Goal: Task Accomplishment & Management: Complete application form

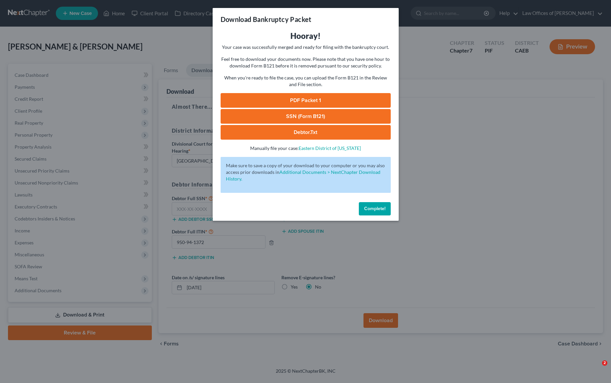
select select "0"
click at [381, 209] on span "Complete!" at bounding box center [374, 209] width 21 height 6
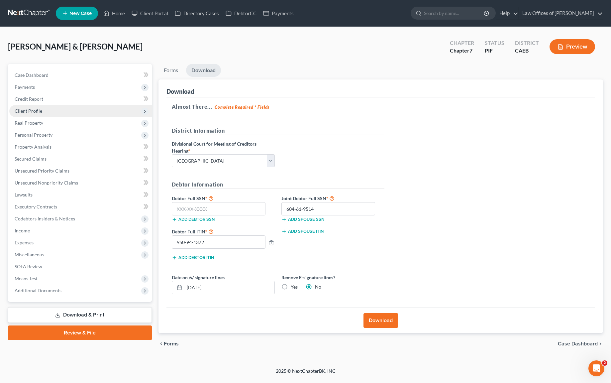
click at [53, 110] on span "Client Profile" at bounding box center [80, 111] width 143 height 12
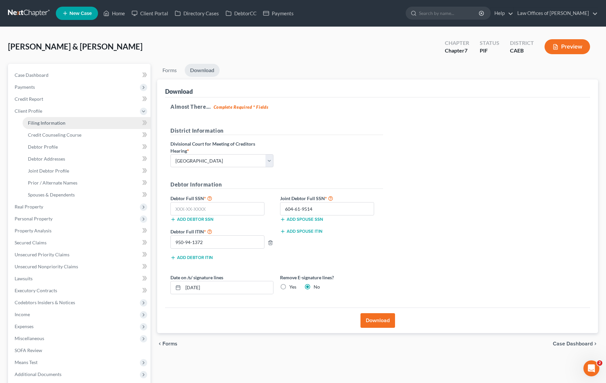
click at [59, 121] on span "Filing Information" at bounding box center [47, 123] width 38 height 6
select select "1"
select select "0"
select select "8"
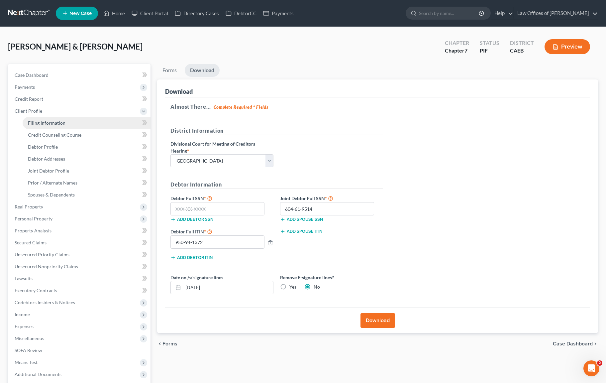
select select "0"
select select "4"
select select "0"
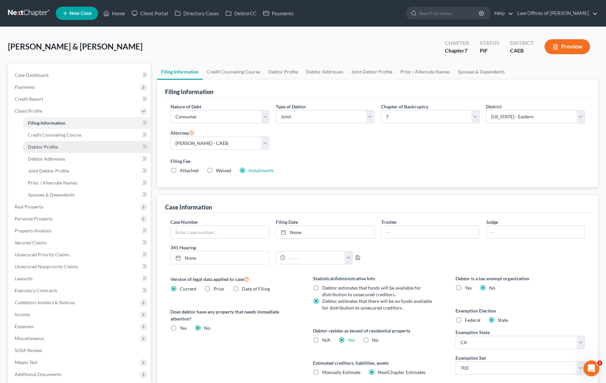
click at [52, 149] on span "Debtor Profile" at bounding box center [43, 147] width 30 height 6
select select "1"
select select "4"
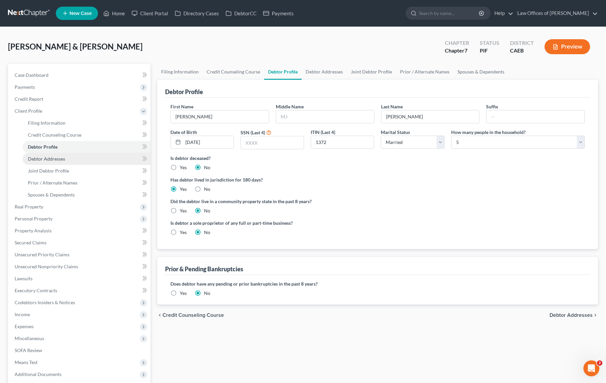
click at [73, 159] on link "Debtor Addresses" at bounding box center [87, 159] width 128 height 12
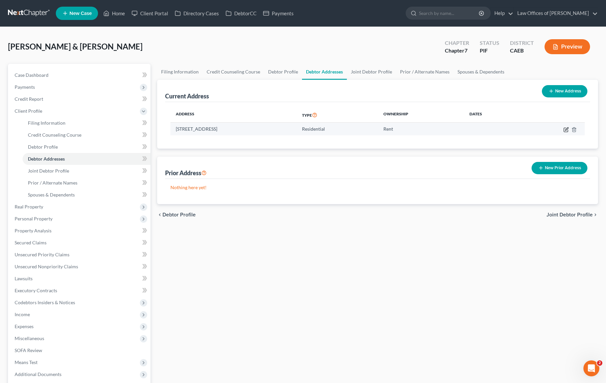
click at [567, 131] on icon "button" at bounding box center [566, 129] width 5 height 5
select select "4"
select select "14"
select select "0"
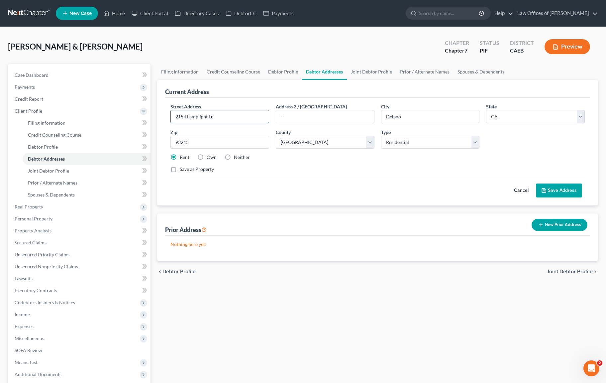
click at [225, 116] on input "2154 Lamplight Ln" at bounding box center [220, 116] width 98 height 13
type input "[STREET_ADDRESS]"
click at [564, 189] on button "Save Address" at bounding box center [559, 190] width 46 height 14
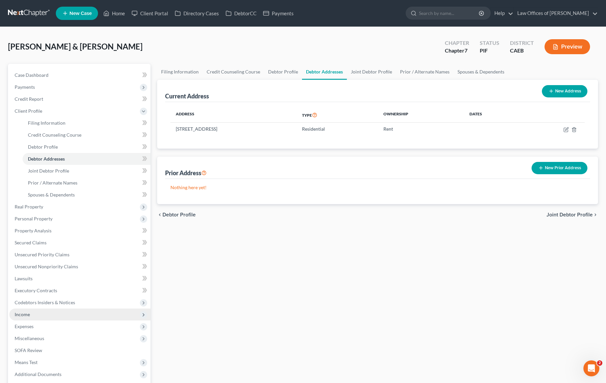
click at [43, 316] on span "Income" at bounding box center [79, 314] width 141 height 12
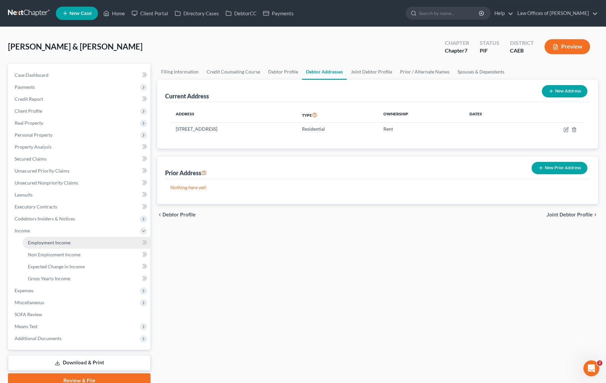
click at [82, 245] on link "Employment Income" at bounding box center [87, 243] width 128 height 12
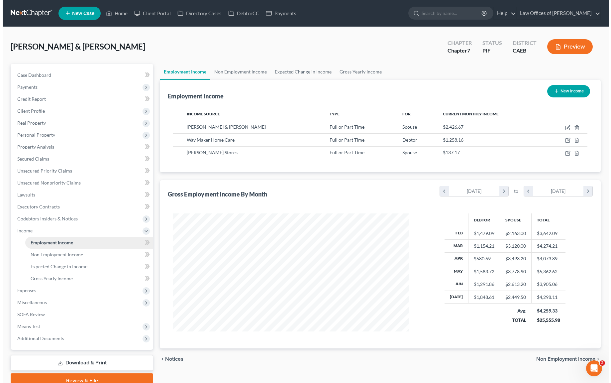
scroll to position [119, 249]
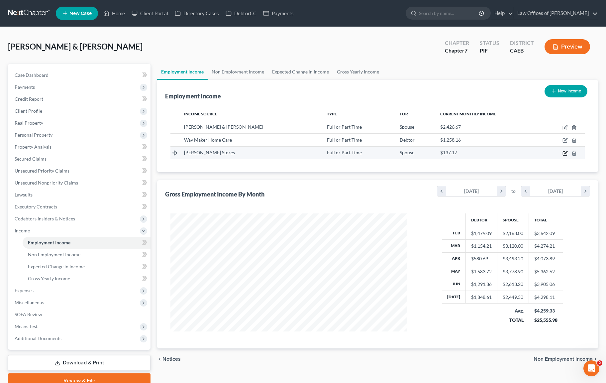
click at [566, 153] on icon "button" at bounding box center [565, 153] width 5 height 5
select select "0"
select select "33"
select select "0"
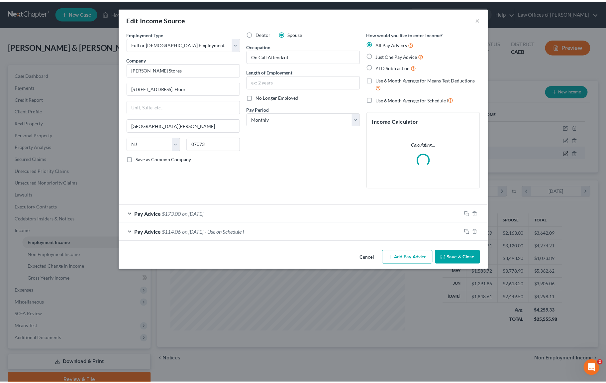
scroll to position [119, 252]
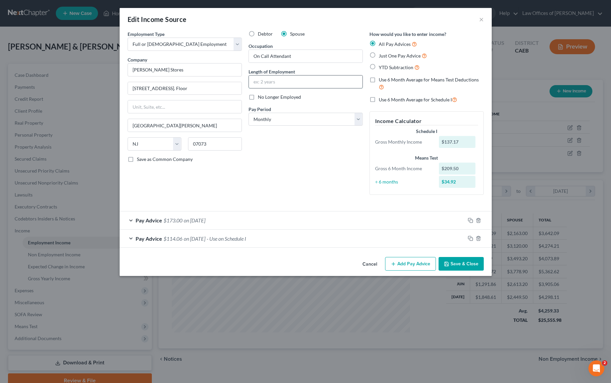
drag, startPoint x: 274, startPoint y: 86, endPoint x: 285, endPoint y: 87, distance: 10.7
click at [274, 85] on input "text" at bounding box center [306, 81] width 114 height 13
type input "5 Years"
click at [466, 266] on button "Save & Close" at bounding box center [461, 264] width 45 height 14
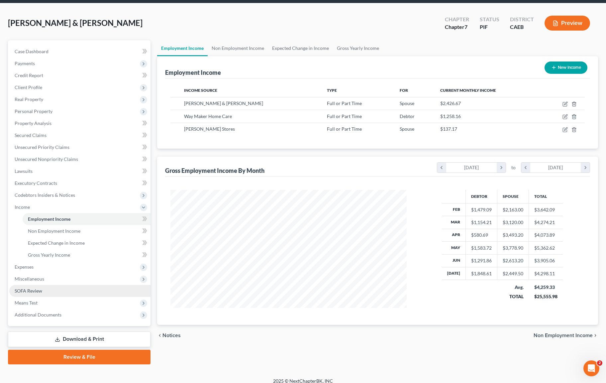
scroll to position [29, 0]
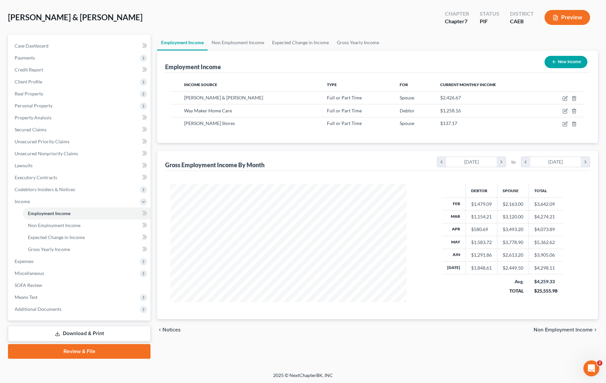
click at [95, 329] on link "Download & Print" at bounding box center [79, 334] width 143 height 16
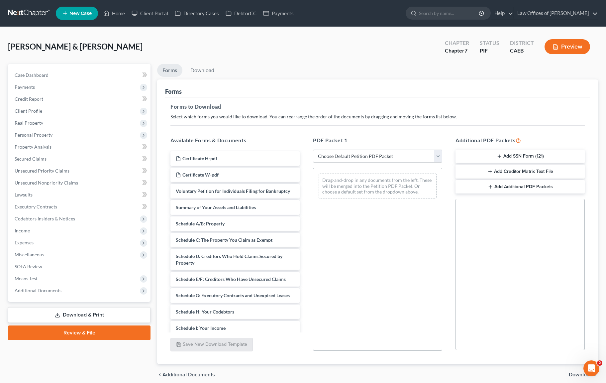
click at [438, 154] on select "Choose Default Petition PDF Packet Complete Bankruptcy Petition (all forms and …" at bounding box center [377, 156] width 129 height 13
select select "4"
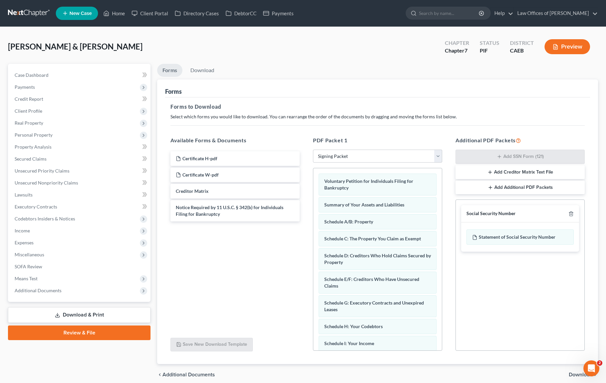
click at [571, 374] on span "Download" at bounding box center [581, 374] width 24 height 5
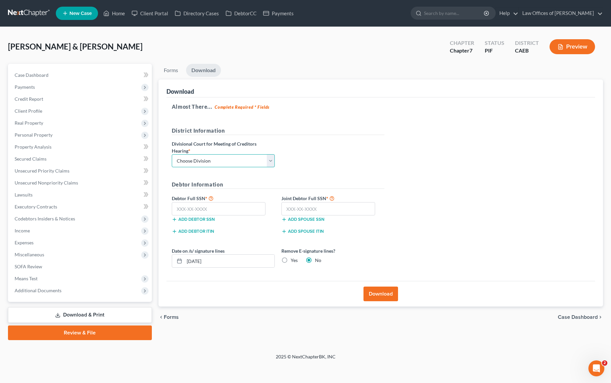
click at [272, 159] on select "Choose Division Fresno Modesto [GEOGRAPHIC_DATA]" at bounding box center [223, 160] width 103 height 13
select select "0"
drag, startPoint x: 228, startPoint y: 210, endPoint x: 245, endPoint y: 206, distance: 17.7
click at [228, 210] on input "text" at bounding box center [219, 208] width 94 height 13
type input "111-11-1111"
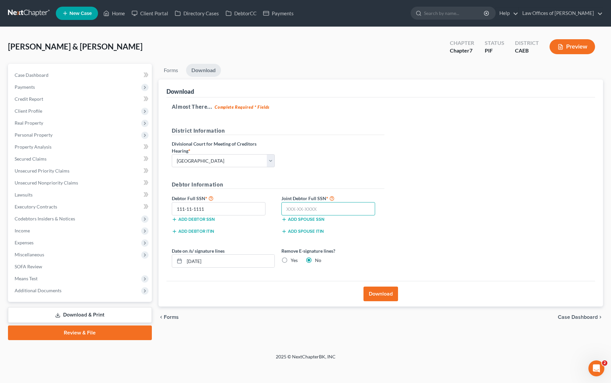
click at [325, 208] on input "text" at bounding box center [329, 208] width 94 height 13
type input "111-11-1111"
click at [384, 293] on button "Download" at bounding box center [381, 294] width 35 height 15
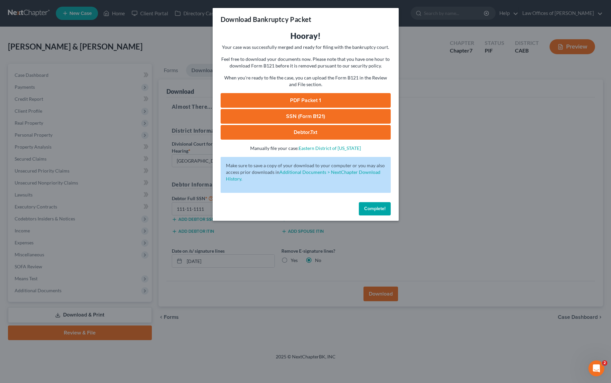
click at [310, 99] on link "PDF Packet 1" at bounding box center [306, 100] width 170 height 15
click at [371, 207] on span "Complete!" at bounding box center [374, 209] width 21 height 6
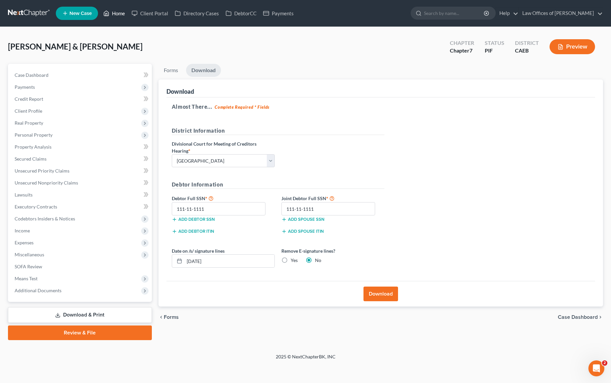
click at [119, 14] on link "Home" at bounding box center [114, 13] width 28 height 12
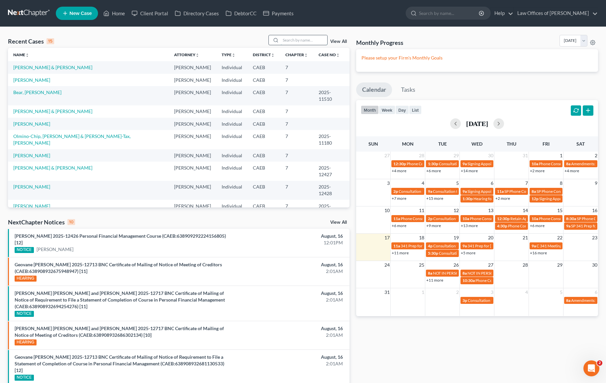
click at [298, 39] on input "search" at bounding box center [304, 40] width 47 height 10
type input "[PERSON_NAME]"
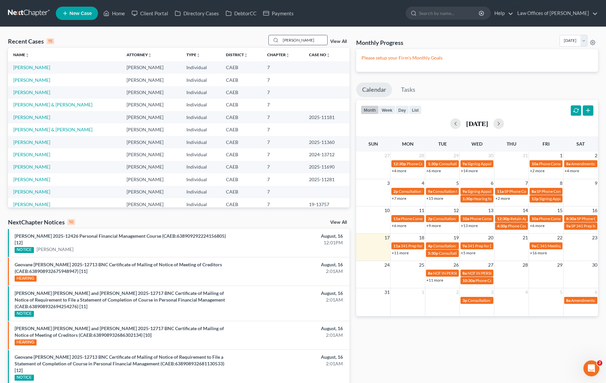
click at [307, 40] on input "[PERSON_NAME]" at bounding box center [304, 40] width 47 height 10
drag, startPoint x: 304, startPoint y: 41, endPoint x: 259, endPoint y: 38, distance: 45.6
click at [259, 38] on div "Recent Cases 15 [PERSON_NAME] View All" at bounding box center [179, 41] width 342 height 13
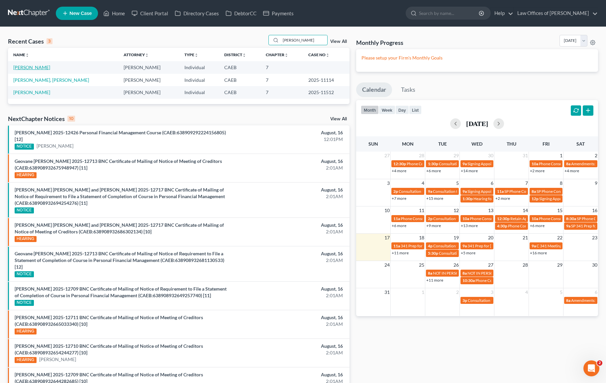
type input "[PERSON_NAME]"
click at [45, 67] on link "[PERSON_NAME]" at bounding box center [31, 67] width 37 height 6
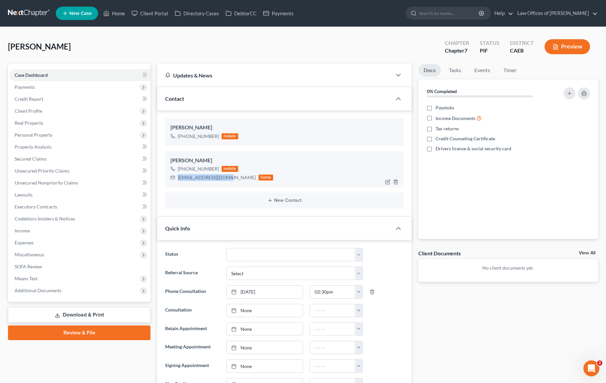
drag, startPoint x: 177, startPoint y: 176, endPoint x: 225, endPoint y: 179, distance: 47.9
click at [225, 179] on div "[EMAIL_ADDRESS][DOMAIN_NAME] home" at bounding box center [222, 177] width 103 height 9
copy div "[EMAIL_ADDRESS][DOMAIN_NAME]"
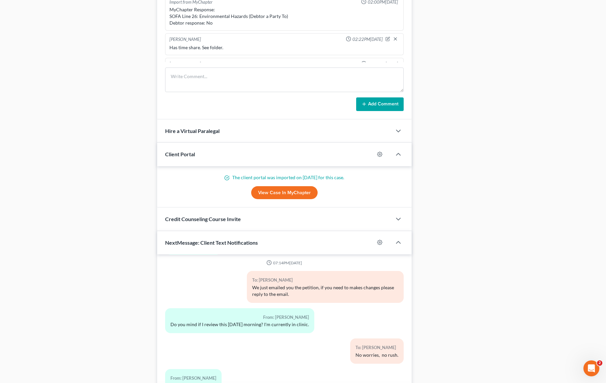
scroll to position [563, 0]
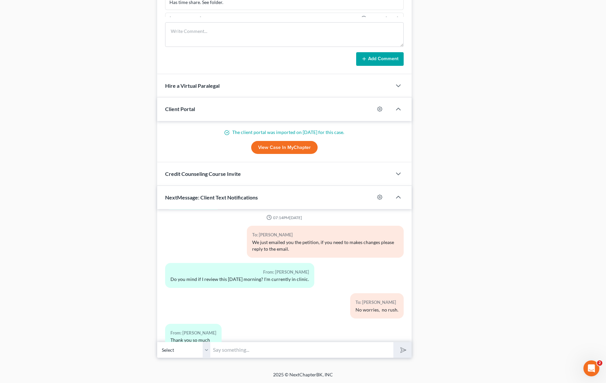
click at [236, 345] on input "text" at bounding box center [301, 350] width 183 height 16
type input "Hi. Just checking in."
click at [394, 342] on button "submit" at bounding box center [403, 350] width 18 height 16
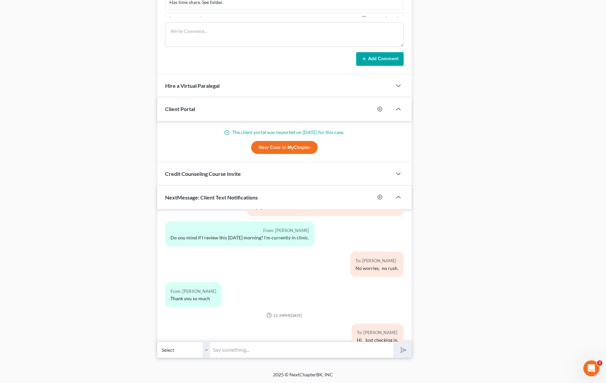
scroll to position [1692, 0]
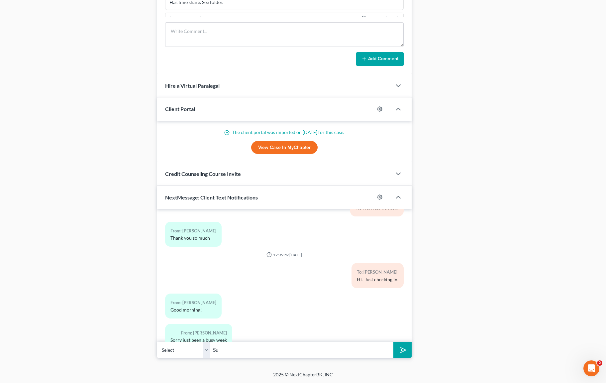
type input "S"
click at [226, 224] on div "From: [PERSON_NAME] Thank you so much" at bounding box center [244, 237] width 164 height 30
click at [252, 353] on input "No problem," at bounding box center [301, 350] width 183 height 16
type input "No problem."
click at [394, 342] on button "submit" at bounding box center [403, 350] width 18 height 16
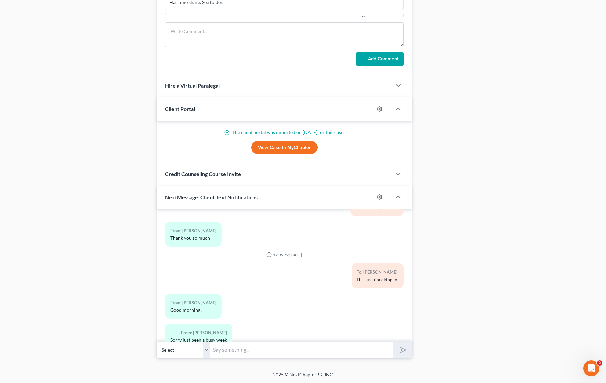
scroll to position [1753, 0]
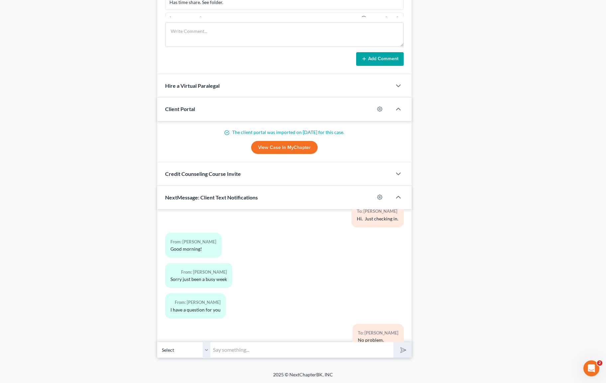
drag, startPoint x: 208, startPoint y: 323, endPoint x: 212, endPoint y: 335, distance: 12.4
click at [209, 324] on div "To: [PERSON_NAME] No problem." at bounding box center [284, 339] width 245 height 30
click at [228, 353] on input "text" at bounding box center [301, 350] width 183 height 16
type input "What is your question ?"
drag, startPoint x: 273, startPoint y: 347, endPoint x: 207, endPoint y: 342, distance: 66.7
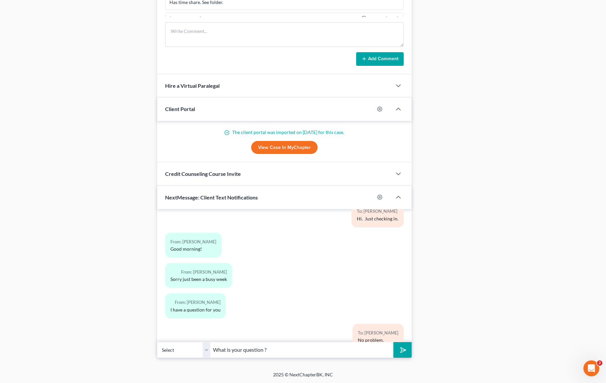
click at [207, 342] on div "Select [PHONE_NUMBER] - [PERSON_NAME] [PHONE_NUMBER] - [PERSON_NAME] What is yo…" at bounding box center [284, 350] width 255 height 16
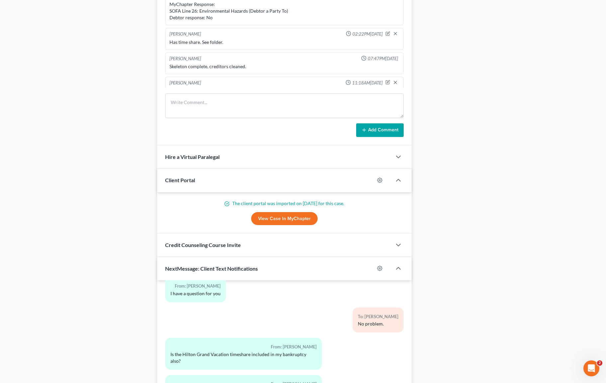
scroll to position [563, 0]
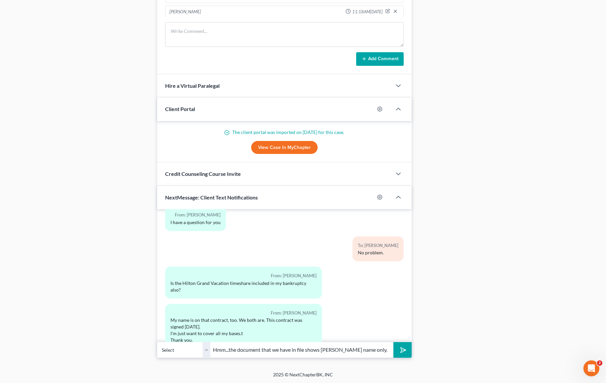
type input "Hmm...the document that we have in file shows [PERSON_NAME] name only."
click at [394, 342] on button "submit" at bounding box center [403, 350] width 18 height 16
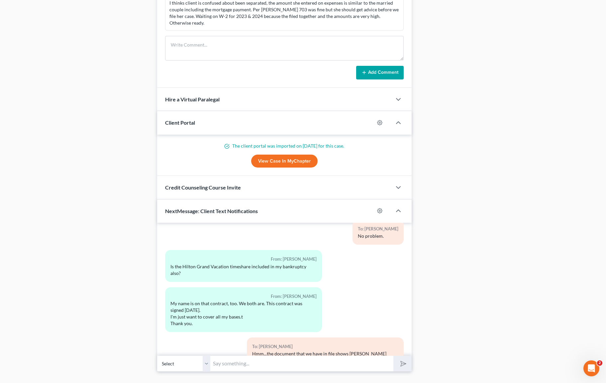
scroll to position [1901, 0]
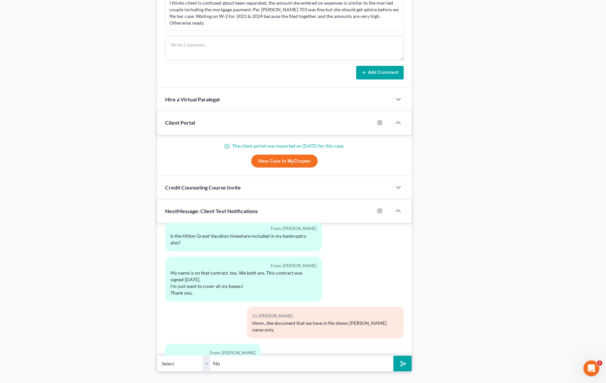
type input "N"
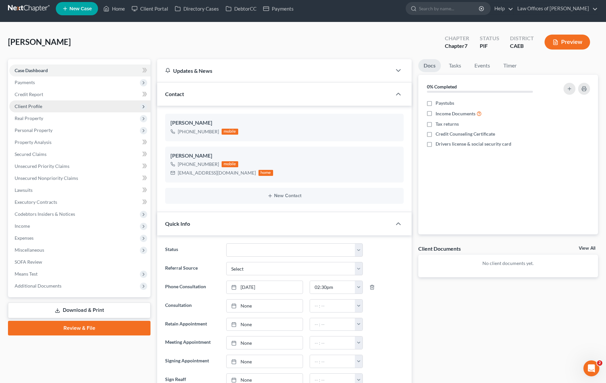
scroll to position [0, 0]
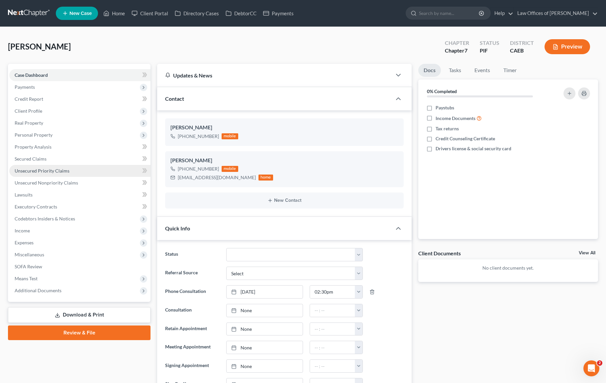
type input "Ok, we wi"
click at [81, 175] on link "Unsecured Priority Claims" at bounding box center [79, 171] width 141 height 12
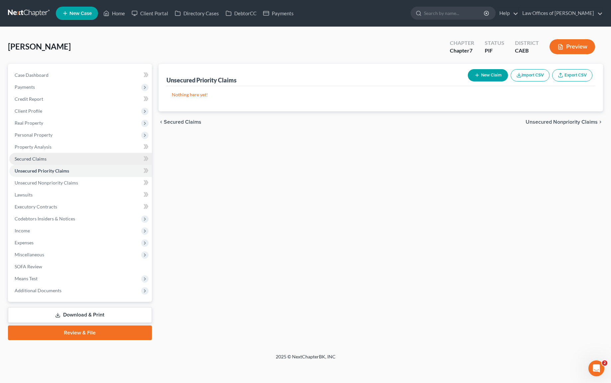
click at [73, 164] on link "Secured Claims" at bounding box center [80, 159] width 143 height 12
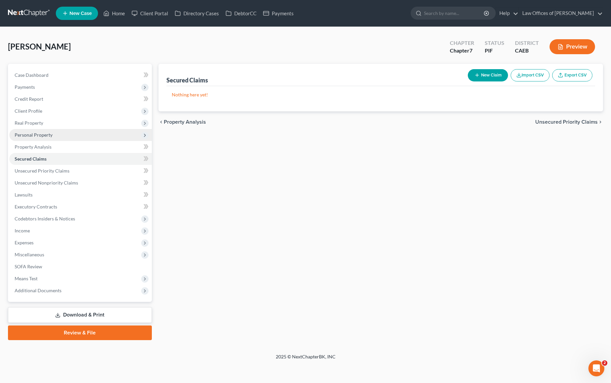
click at [76, 137] on span "Personal Property" at bounding box center [80, 135] width 143 height 12
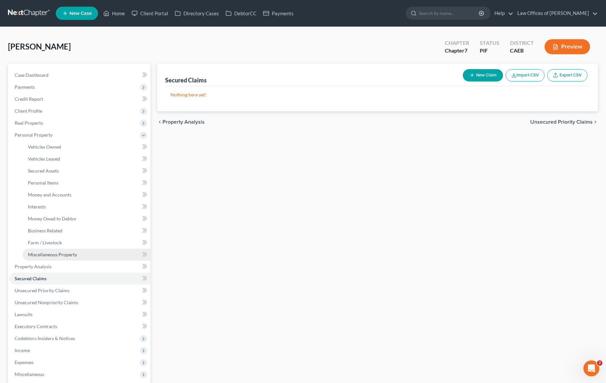
click at [75, 252] on span "Miscellaneous Property" at bounding box center [52, 255] width 49 height 6
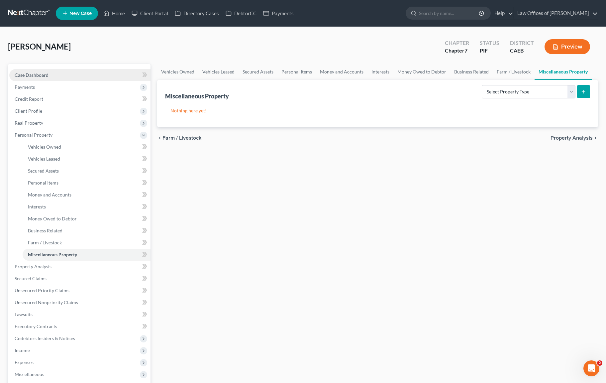
click at [69, 74] on link "Case Dashboard" at bounding box center [79, 75] width 141 height 12
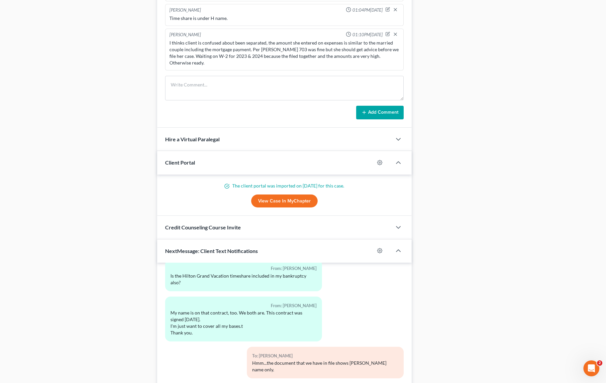
scroll to position [563, 0]
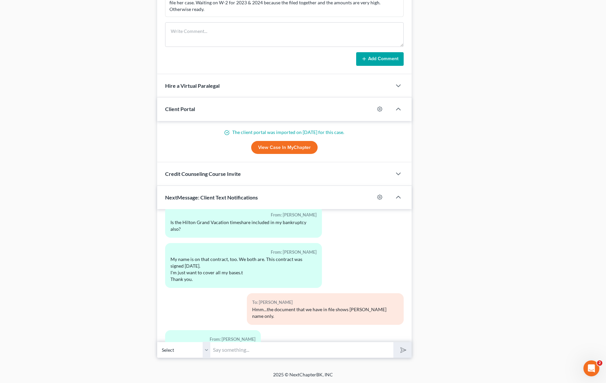
click at [232, 351] on input "text" at bounding box center [301, 350] width 183 height 16
type input "Ok, we will add it."
click at [394, 342] on button "submit" at bounding box center [403, 350] width 18 height 16
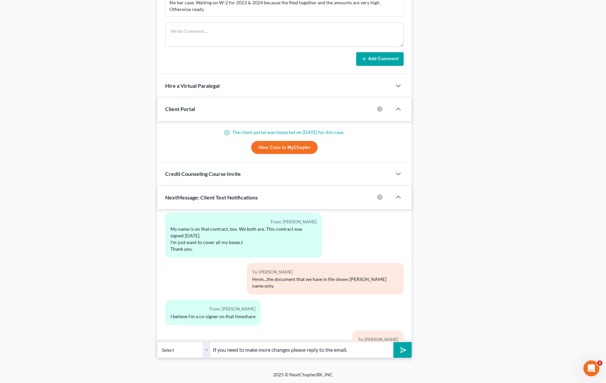
type input "If you need to make more changes please reply to the email."
click at [394, 342] on button "submit" at bounding box center [403, 350] width 18 height 16
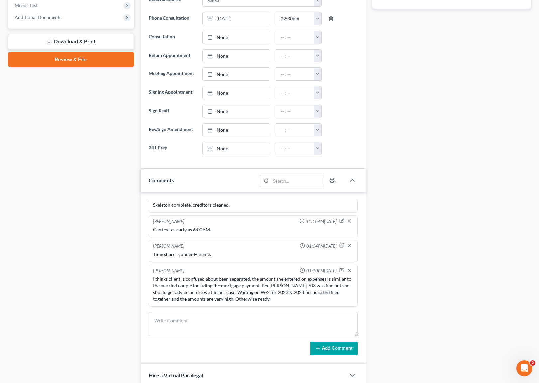
scroll to position [0, 0]
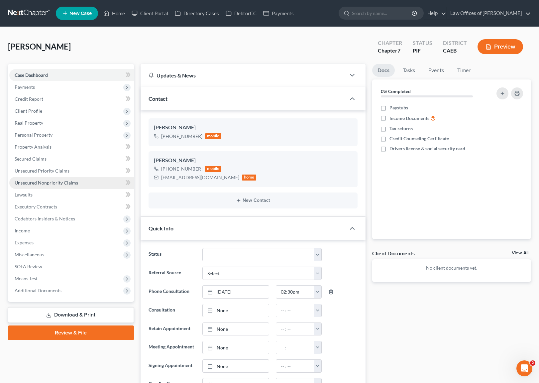
click at [69, 181] on span "Unsecured Nonpriority Claims" at bounding box center [46, 183] width 63 height 6
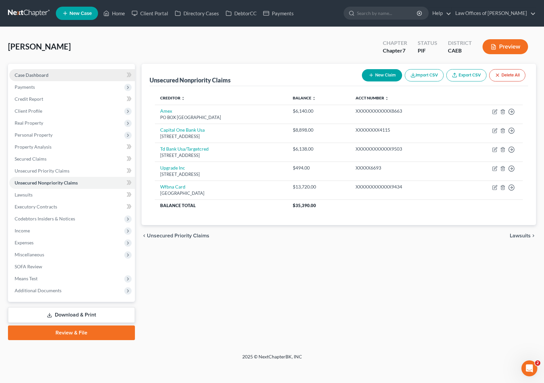
click at [60, 76] on link "Case Dashboard" at bounding box center [72, 75] width 126 height 12
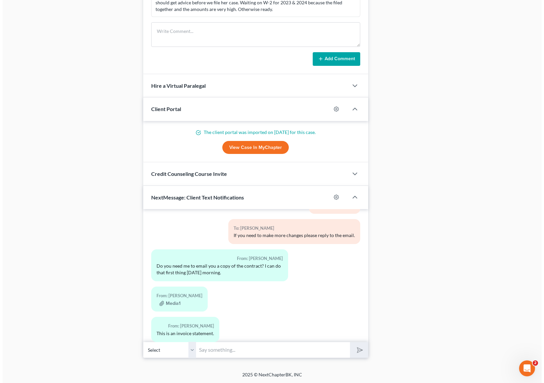
scroll to position [563, 0]
click at [173, 301] on button "Media1" at bounding box center [167, 303] width 21 height 5
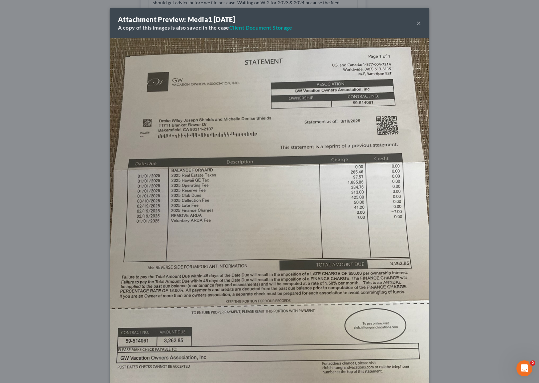
scroll to position [2093, 0]
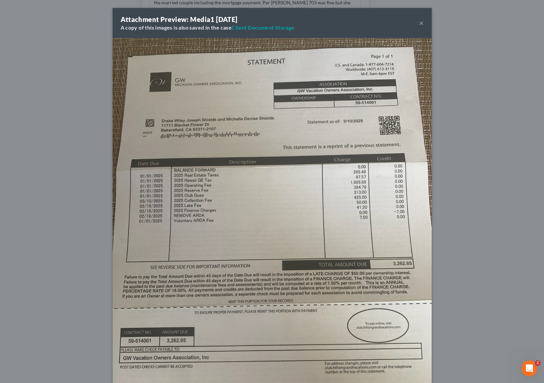
click at [419, 22] on button "×" at bounding box center [421, 23] width 5 height 8
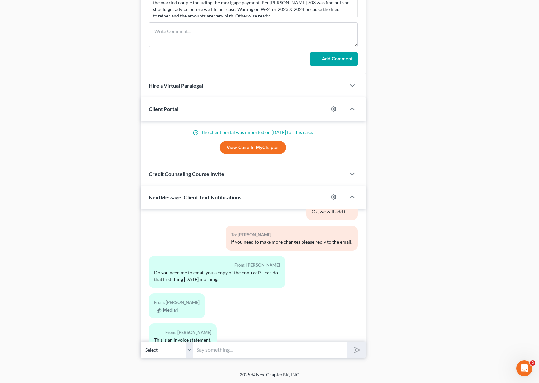
scroll to position [2100, 0]
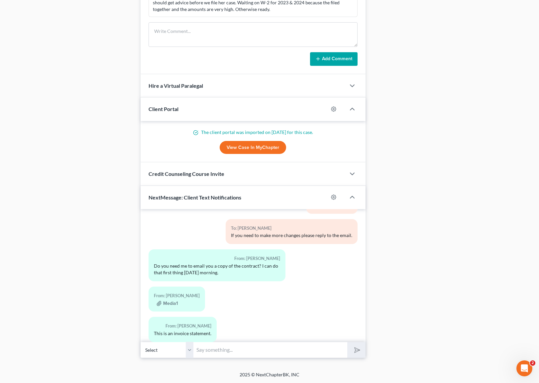
click at [211, 346] on input "text" at bounding box center [271, 350] width 154 height 16
type input "Oh no, it is not necessary."
click at [347, 342] on button "submit" at bounding box center [356, 350] width 18 height 16
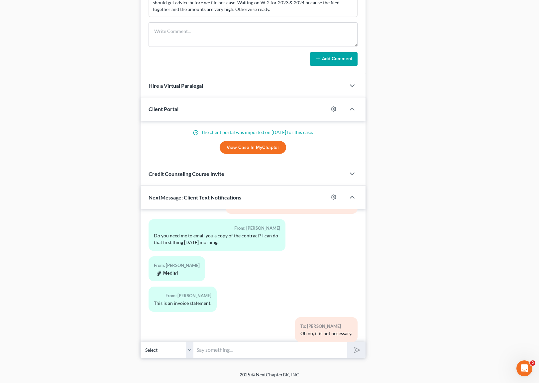
click at [169, 271] on button "Media1" at bounding box center [167, 273] width 21 height 5
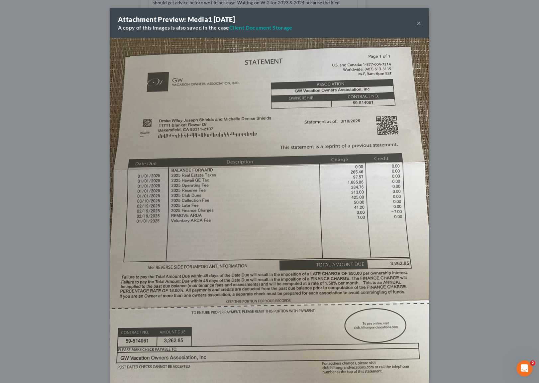
scroll to position [2123, 0]
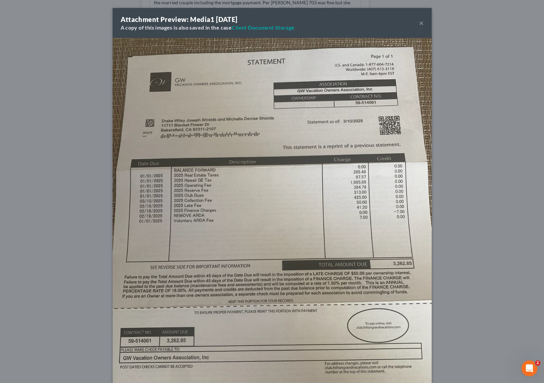
click at [419, 24] on button "×" at bounding box center [421, 23] width 5 height 8
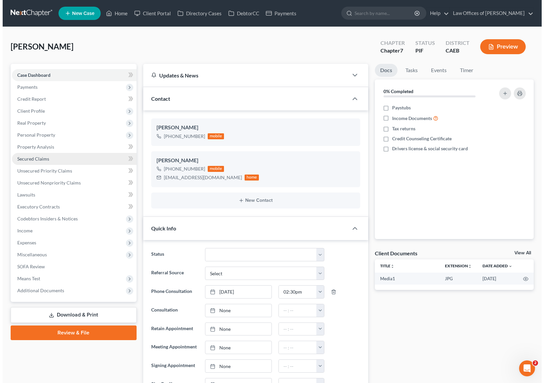
scroll to position [2161, 0]
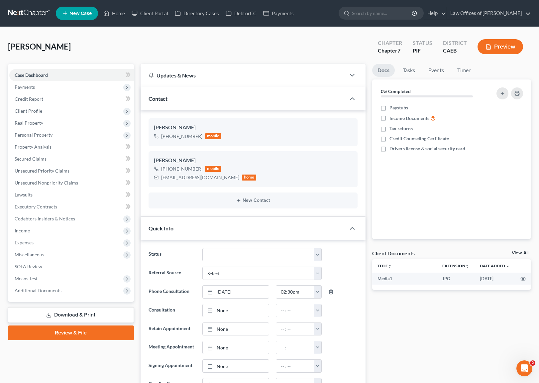
click at [75, 313] on link "Download & Print" at bounding box center [71, 315] width 126 height 16
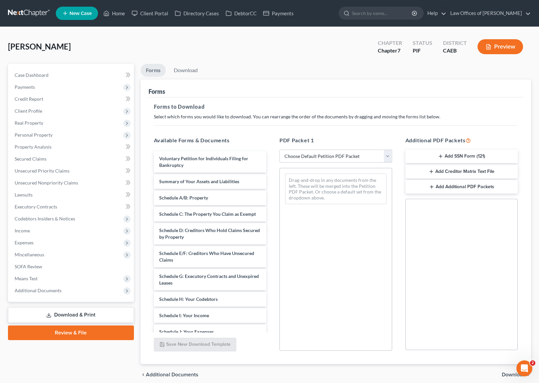
click at [389, 156] on select "Choose Default Petition PDF Packet Complete Bankruptcy Petition (all forms and …" at bounding box center [336, 156] width 113 height 13
select select "3"
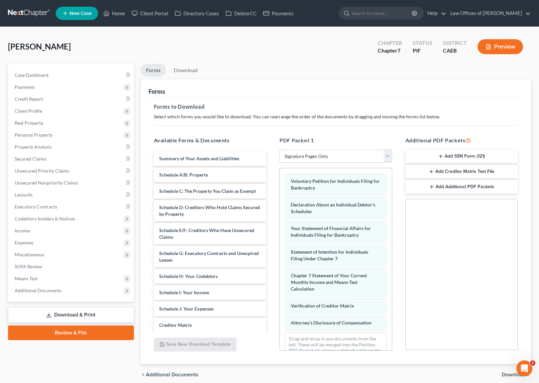
click at [511, 375] on span "Download" at bounding box center [514, 374] width 24 height 5
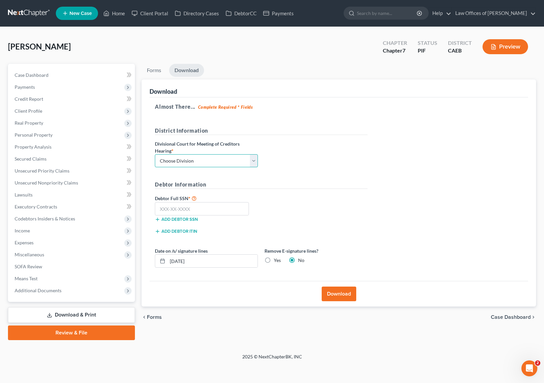
click at [254, 160] on select "Choose Division Fresno Modesto [GEOGRAPHIC_DATA]" at bounding box center [206, 160] width 103 height 13
select select "0"
click at [220, 205] on input "text" at bounding box center [202, 208] width 94 height 13
type input "111-11-1111"
click at [334, 292] on button "Download" at bounding box center [339, 294] width 35 height 15
